Goal: Task Accomplishment & Management: Use online tool/utility

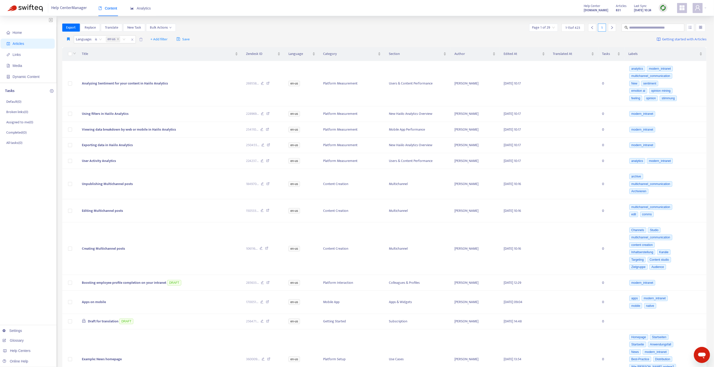
click at [665, 9] on img at bounding box center [663, 8] width 6 height 6
click at [668, 18] on link "Quick Sync" at bounding box center [672, 18] width 21 height 6
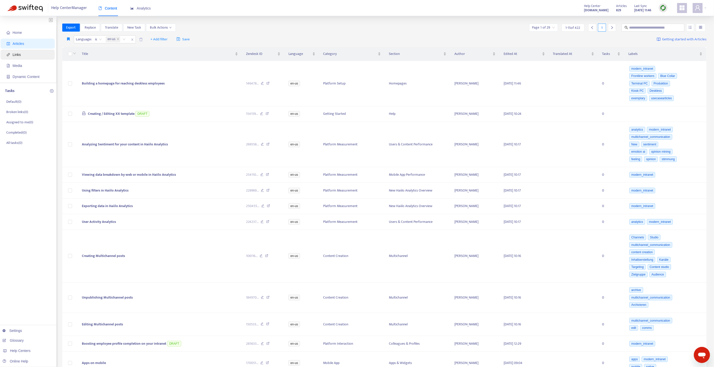
click at [34, 55] on span "Links" at bounding box center [29, 55] width 44 height 10
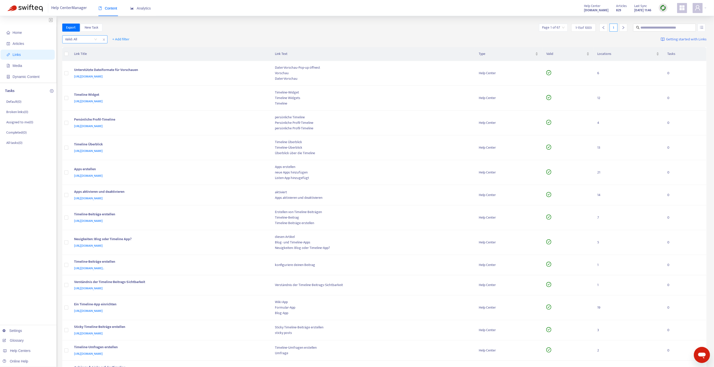
click at [84, 41] on input "search" at bounding box center [81, 40] width 32 height 8
click at [82, 65] on div "No" at bounding box center [109, 65] width 87 height 6
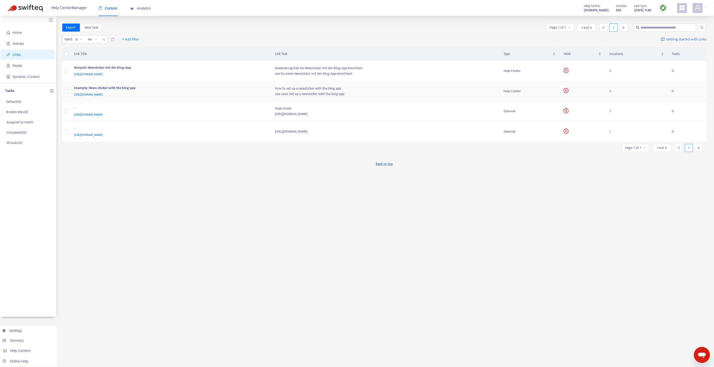
click at [234, 91] on div "Example: News sticker with the blog app" at bounding box center [169, 88] width 191 height 7
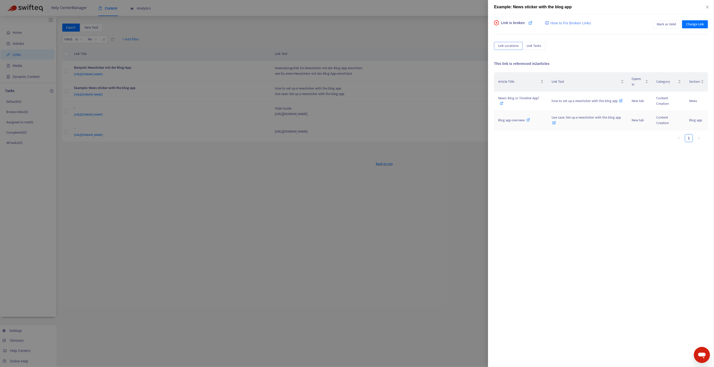
click at [528, 119] on icon at bounding box center [528, 120] width 4 height 4
click at [502, 103] on icon at bounding box center [502, 104] width 4 height 4
click at [166, 41] on div at bounding box center [357, 183] width 714 height 367
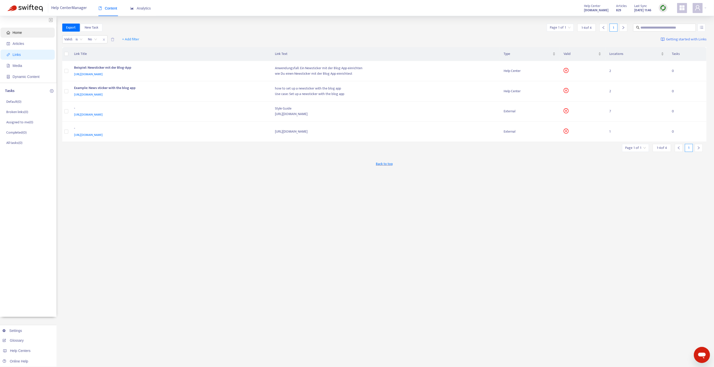
click at [28, 32] on span "Home" at bounding box center [29, 33] width 44 height 10
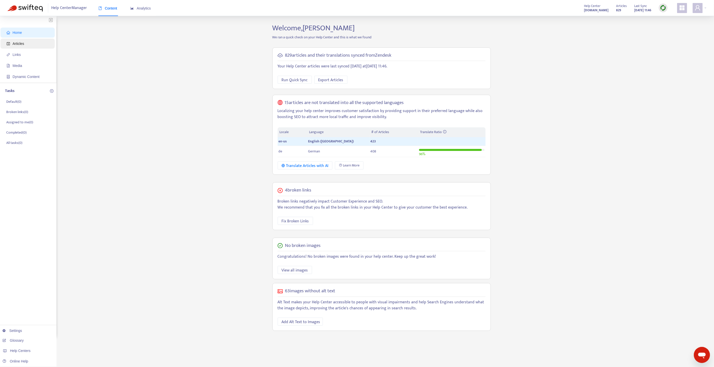
click at [32, 44] on span "Articles" at bounding box center [29, 44] width 44 height 10
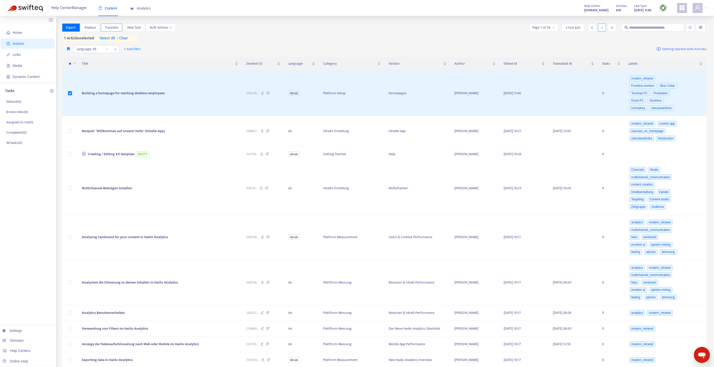
click at [111, 26] on span "Translate" at bounding box center [111, 28] width 13 height 6
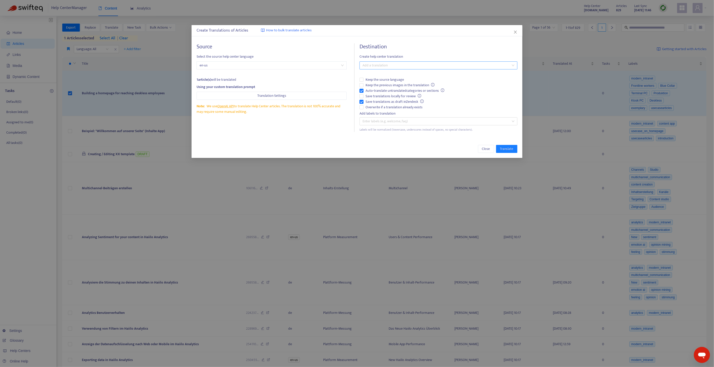
click at [389, 66] on div at bounding box center [436, 65] width 150 height 6
click at [384, 84] on div "German ( de )" at bounding box center [438, 84] width 150 height 6
click at [374, 106] on span "Overwrite if a translation already exists" at bounding box center [393, 108] width 61 height 6
click at [374, 101] on span "Save translations as draft in Zendesk" at bounding box center [394, 102] width 62 height 6
click at [373, 86] on span "Keep the previous images in the translation" at bounding box center [399, 86] width 73 height 6
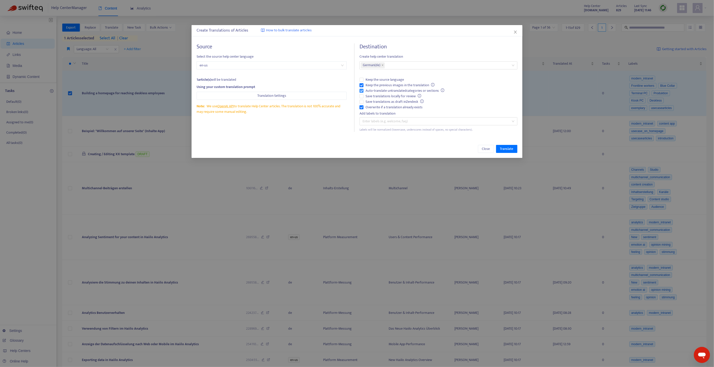
click at [373, 89] on span "Auto-translate untranslated categories or sections" at bounding box center [404, 91] width 83 height 6
click at [373, 85] on span "Keep the previous images in the translation" at bounding box center [399, 86] width 73 height 6
click at [509, 149] on span "Translate" at bounding box center [506, 149] width 13 height 6
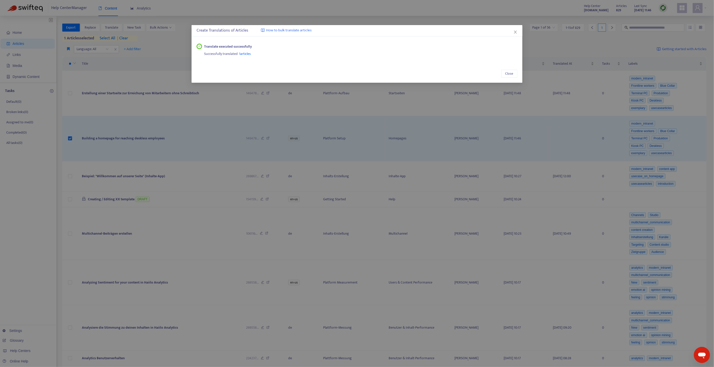
click at [507, 79] on div "Close" at bounding box center [356, 74] width 331 height 18
click at [506, 77] on button "Close" at bounding box center [509, 74] width 16 height 8
